Goal: Task Accomplishment & Management: Complete application form

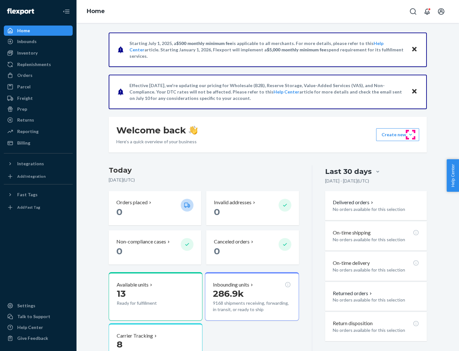
click at [411, 135] on button "Create new Create new inbound Create new order Create new product" at bounding box center [397, 134] width 43 height 13
click at [38, 41] on div "Inbounds" at bounding box center [38, 41] width 68 height 9
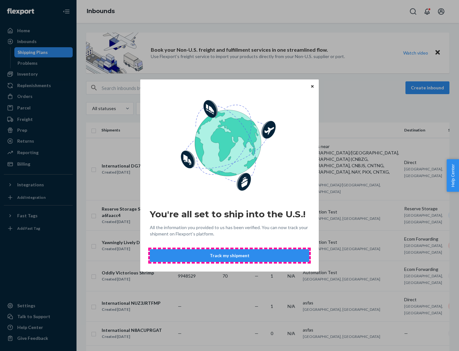
click at [230, 255] on button "Track my shipment" at bounding box center [229, 255] width 159 height 13
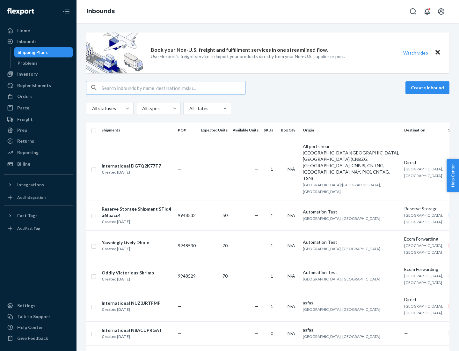
click at [429, 88] on button "Create inbound" at bounding box center [428, 87] width 44 height 13
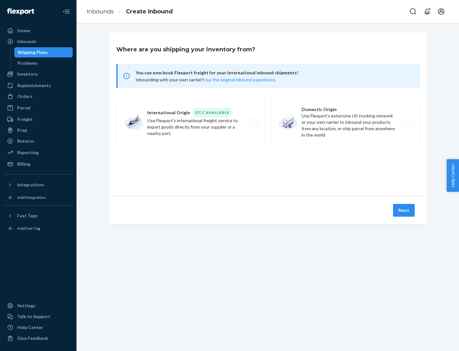
click at [191, 122] on label "International Origin DTC Available Use Flexport's international freight service…" at bounding box center [190, 122] width 149 height 48
click at [253, 122] on input "International Origin DTC Available Use Flexport's international freight service…" at bounding box center [255, 122] width 4 height 4
radio input "true"
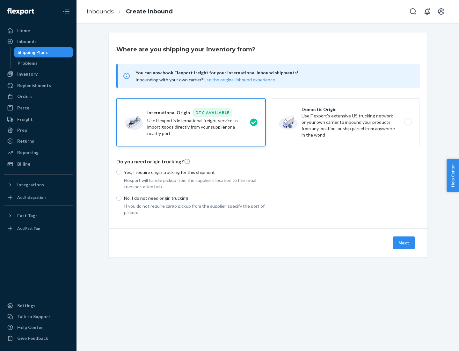
click at [195, 198] on p "No, I do not need origin trucking" at bounding box center [195, 198] width 142 height 6
click at [121, 198] on input "No, I do not need origin trucking" at bounding box center [118, 197] width 5 height 5
radio input "true"
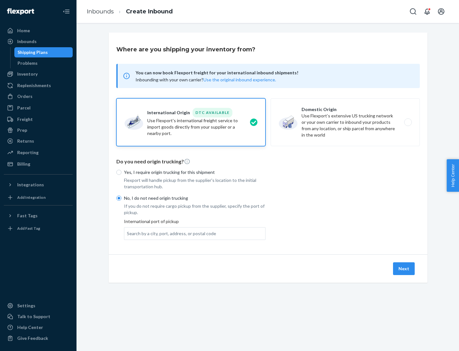
click at [170, 233] on div "Search by a city, port, address, or postal code" at bounding box center [171, 233] width 89 height 6
click at [128, 233] on input "Search by a city, port, address, or postal code" at bounding box center [127, 233] width 1 height 6
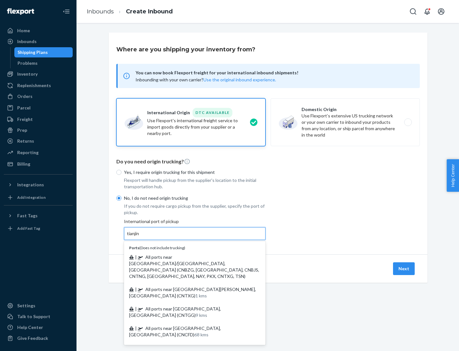
click at [188, 257] on span "| All ports near [GEOGRAPHIC_DATA]/[GEOGRAPHIC_DATA], [GEOGRAPHIC_DATA] (CNBZG,…" at bounding box center [194, 266] width 130 height 25
click at [140, 237] on input "tianjin" at bounding box center [133, 233] width 13 height 6
type input "All ports near [GEOGRAPHIC_DATA]/[GEOGRAPHIC_DATA], [GEOGRAPHIC_DATA] (CNBZG, […"
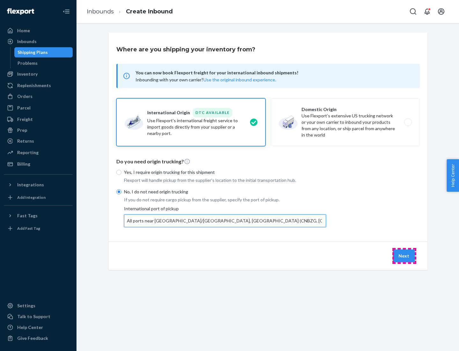
click at [404, 255] on button "Next" at bounding box center [404, 255] width 22 height 13
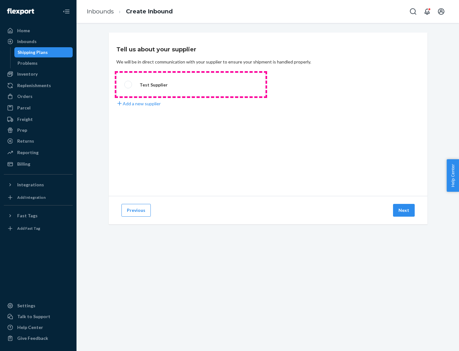
click at [191, 84] on label "Test Supplier" at bounding box center [190, 85] width 149 height 24
click at [128, 84] on input "Test Supplier" at bounding box center [126, 85] width 4 height 4
radio input "true"
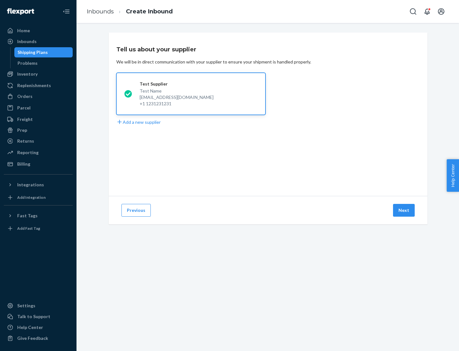
click at [404, 210] on button "Next" at bounding box center [404, 210] width 22 height 13
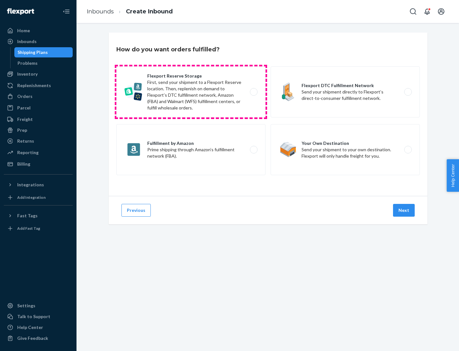
click at [191, 92] on label "Flexport Reserve Storage First, send your shipment to a Flexport Reserve locati…" at bounding box center [190, 91] width 149 height 51
click at [253, 92] on input "Flexport Reserve Storage First, send your shipment to a Flexport Reserve locati…" at bounding box center [255, 92] width 4 height 4
radio input "true"
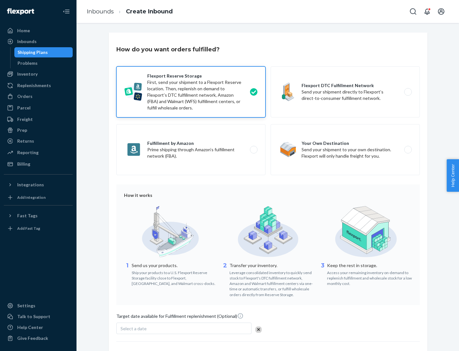
scroll to position [52, 0]
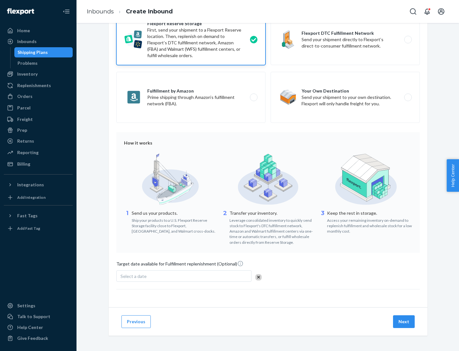
click at [404, 321] on button "Next" at bounding box center [404, 321] width 22 height 13
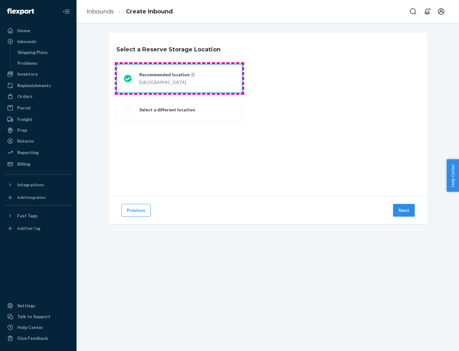
click at [180, 78] on div "[GEOGRAPHIC_DATA]" at bounding box center [166, 82] width 55 height 8
click at [128, 78] on input "Recommended location [GEOGRAPHIC_DATA]" at bounding box center [126, 79] width 4 height 4
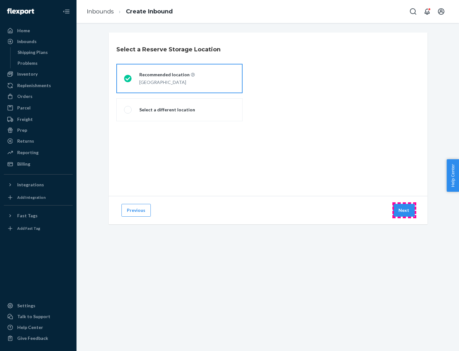
click at [404, 210] on button "Next" at bounding box center [404, 210] width 22 height 13
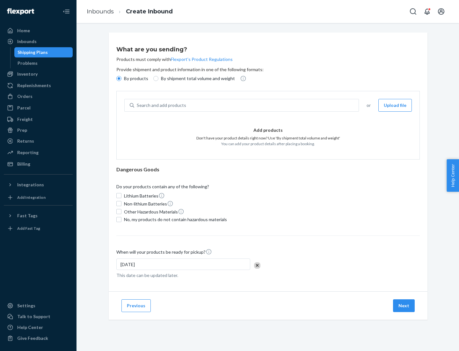
click at [247, 105] on div "Search and add products" at bounding box center [246, 104] width 224 height 11
click at [137, 105] on input "Search and add products" at bounding box center [137, 105] width 1 height 6
click at [155, 78] on input "By shipment total volume and weight" at bounding box center [155, 78] width 5 height 5
radio input "true"
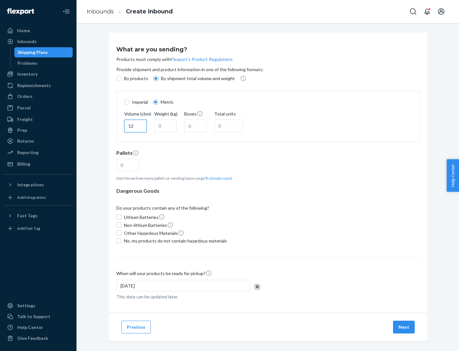
type input "12"
type input "22"
type input "222"
type input "121"
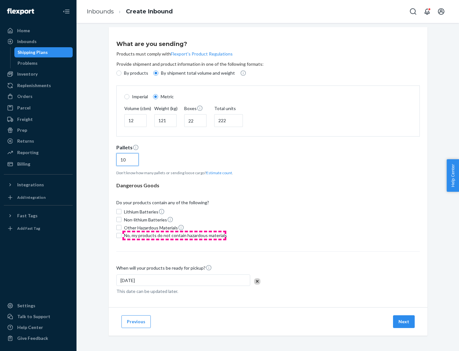
type input "10"
click at [174, 235] on span "No, my products do not contain hazardous materials" at bounding box center [175, 235] width 103 height 6
click at [121, 235] on input "No, my products do not contain hazardous materials" at bounding box center [118, 235] width 5 height 5
checkbox input "true"
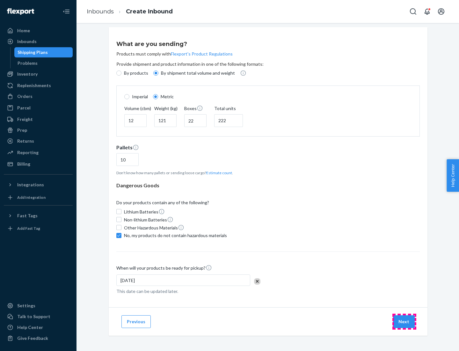
click at [404, 321] on button "Next" at bounding box center [404, 321] width 22 height 13
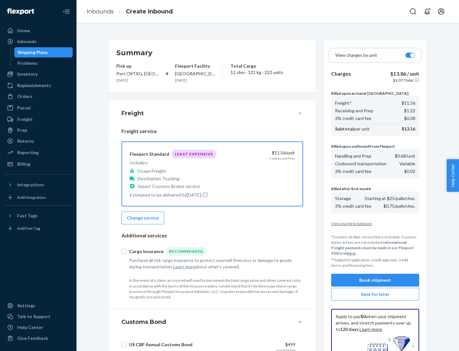
scroll to position [93, 0]
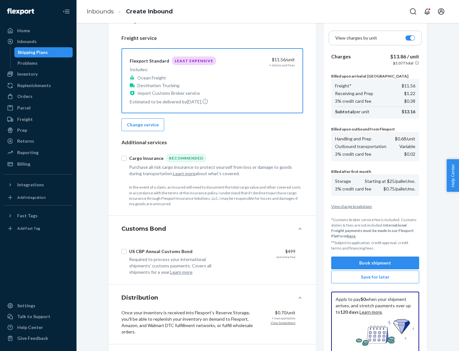
click at [375, 263] on button "Book shipment" at bounding box center [375, 262] width 88 height 13
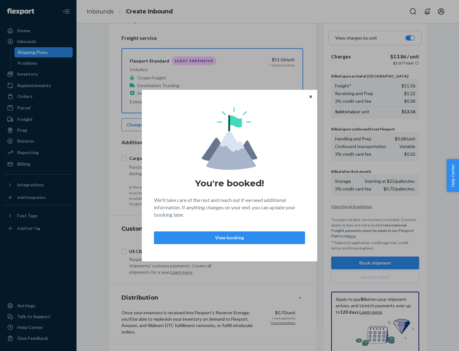
click at [230, 237] on p "View booking" at bounding box center [229, 237] width 140 height 6
